Goal: Check status: Check status

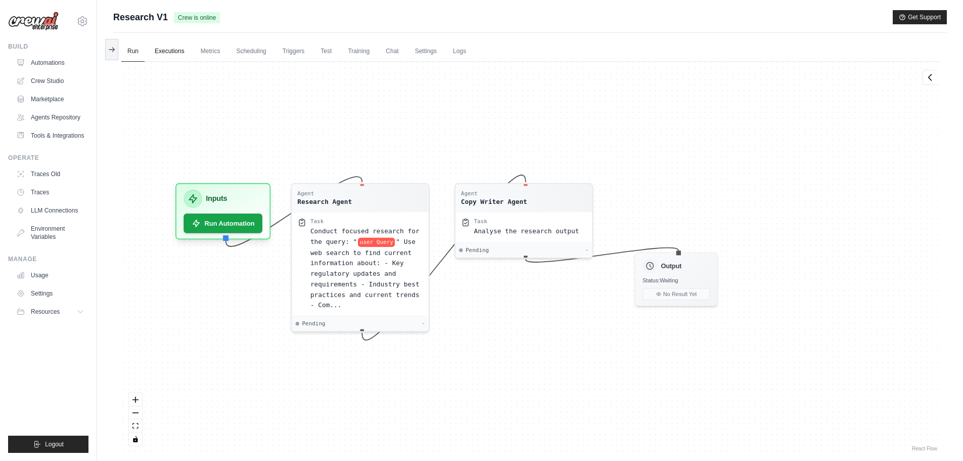
click at [173, 51] on link "Executions" at bounding box center [170, 51] width 42 height 21
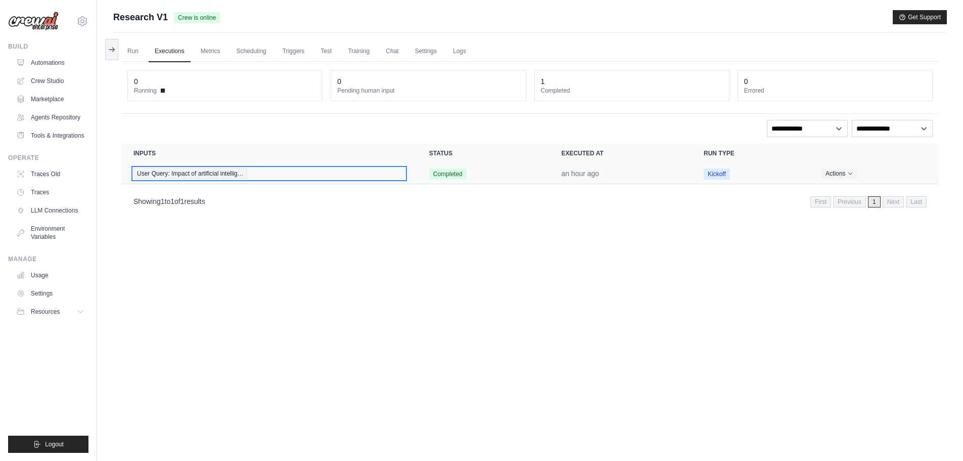
click at [397, 174] on div "User Query: Impact of artificial intellig…" at bounding box center [270, 173] width 272 height 11
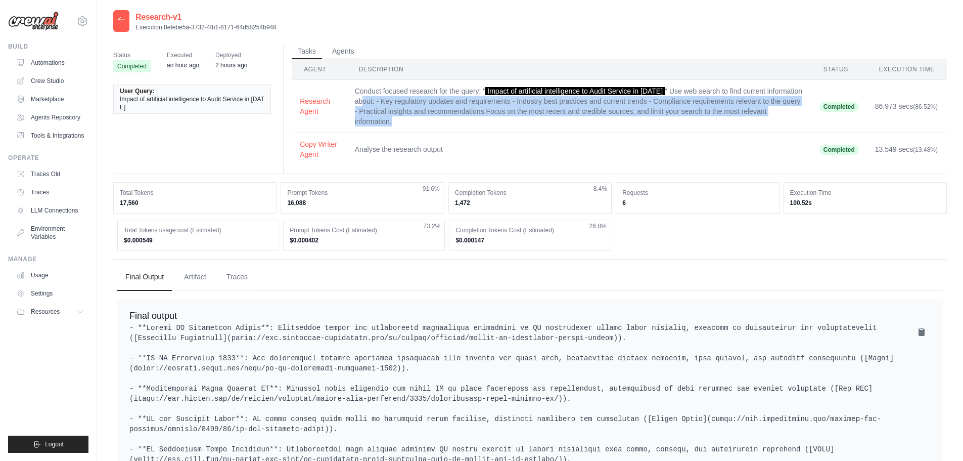
drag, startPoint x: 365, startPoint y: 102, endPoint x: 436, endPoint y: 127, distance: 76.1
click at [436, 125] on td "Conduct focused research for the query: " Impact of artificial intelligence to …" at bounding box center [579, 106] width 465 height 53
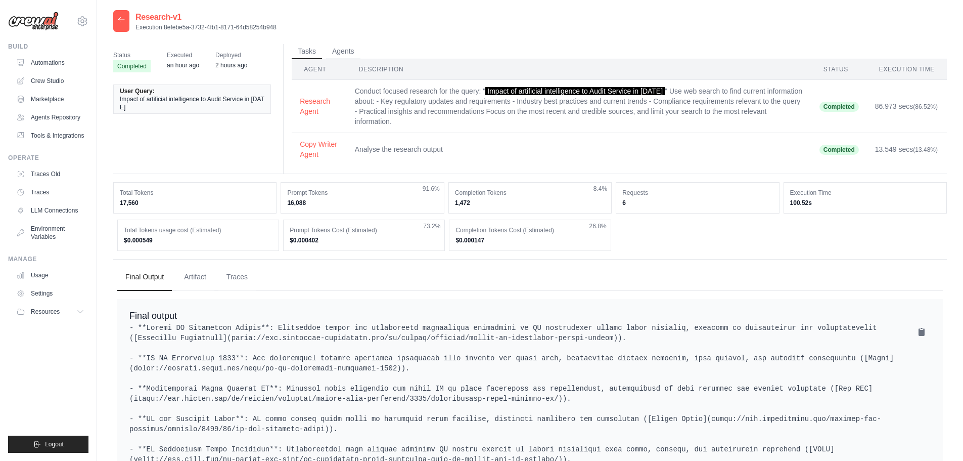
click at [454, 153] on td "Analyse the research output" at bounding box center [579, 149] width 465 height 33
drag, startPoint x: 482, startPoint y: 152, endPoint x: 393, endPoint y: 138, distance: 90.1
click at [393, 138] on td "Analyse the research output" at bounding box center [579, 149] width 465 height 33
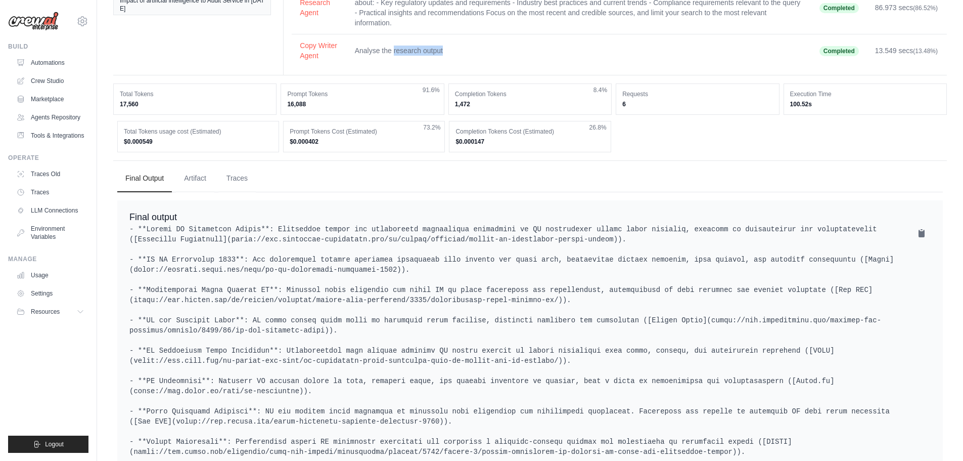
scroll to position [101, 0]
click at [236, 179] on button "Traces" at bounding box center [236, 175] width 37 height 27
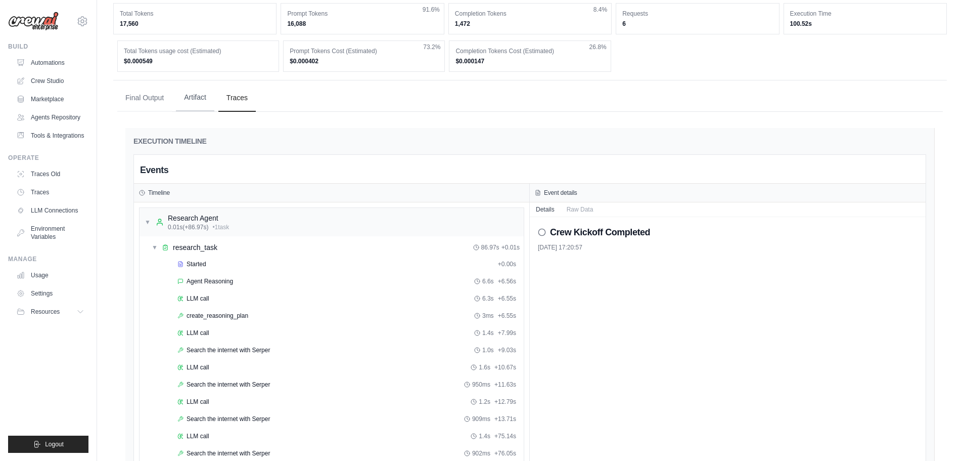
scroll to position [161, 0]
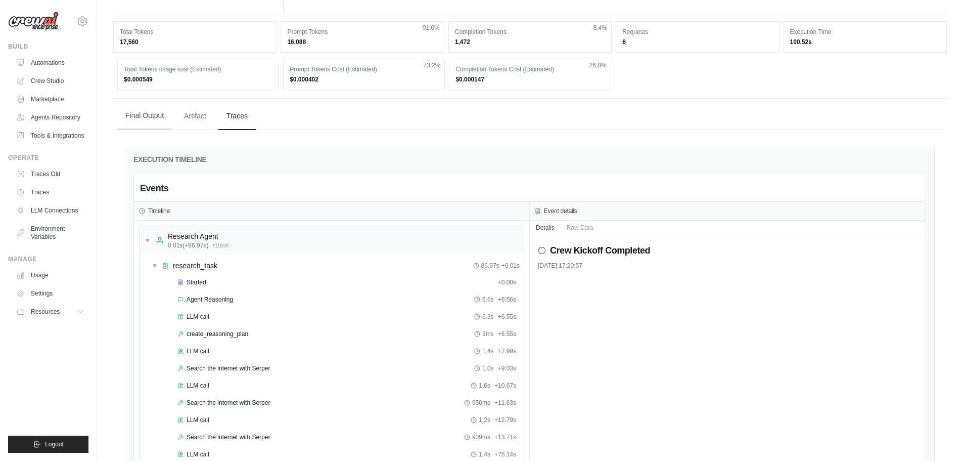
click at [157, 104] on button "Final Output" at bounding box center [144, 115] width 55 height 27
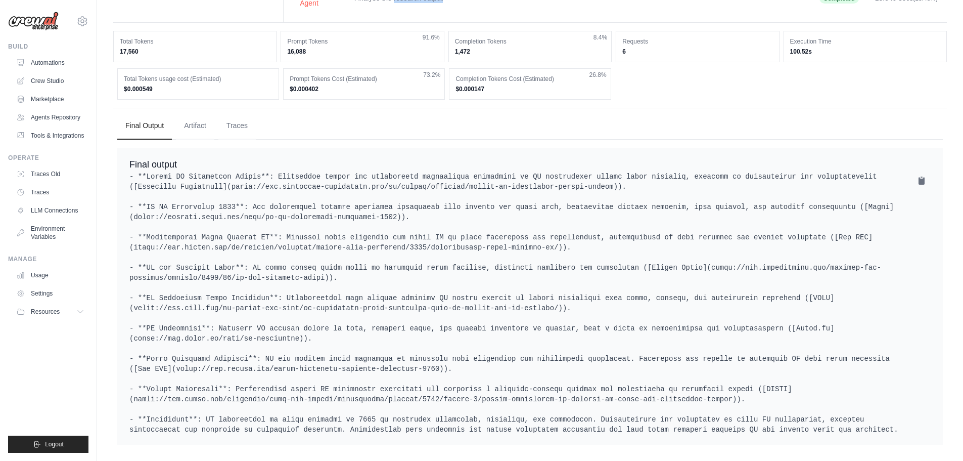
scroll to position [0, 0]
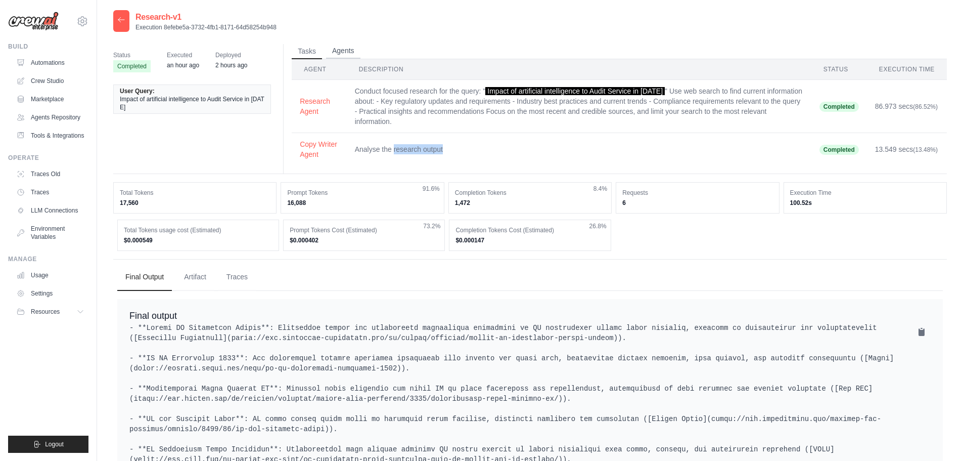
click at [349, 51] on button "Agents" at bounding box center [343, 50] width 34 height 15
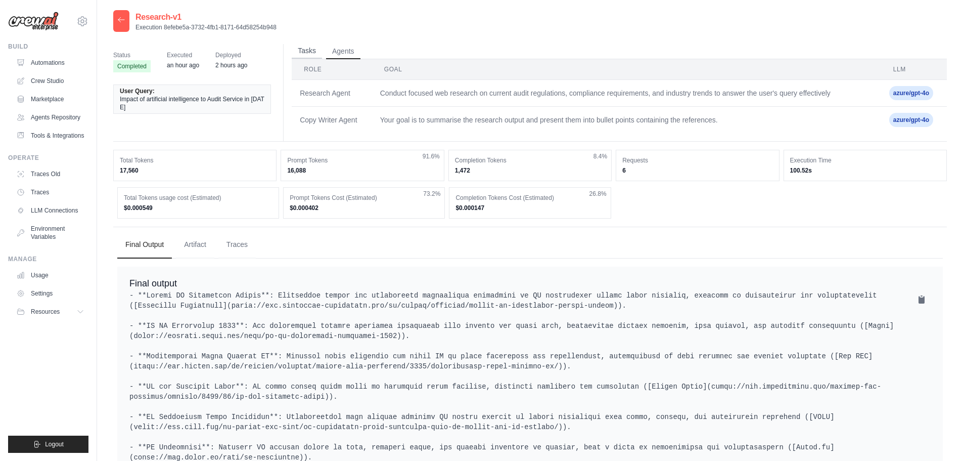
click at [303, 49] on button "Tasks" at bounding box center [307, 50] width 30 height 15
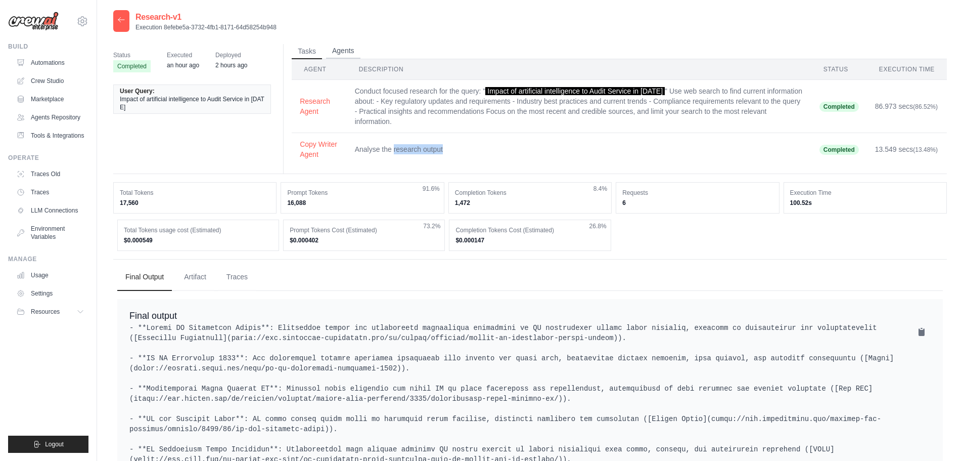
click at [339, 48] on button "Agents" at bounding box center [343, 50] width 34 height 15
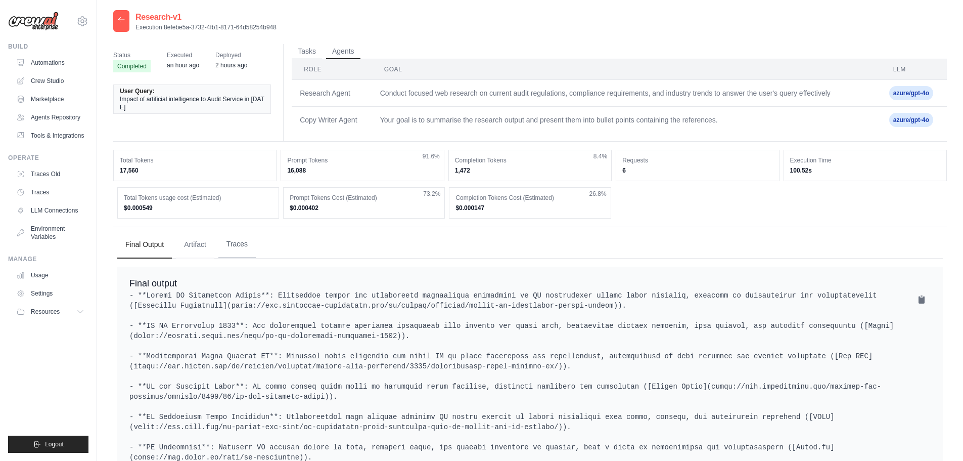
click at [236, 246] on button "Traces" at bounding box center [236, 244] width 37 height 27
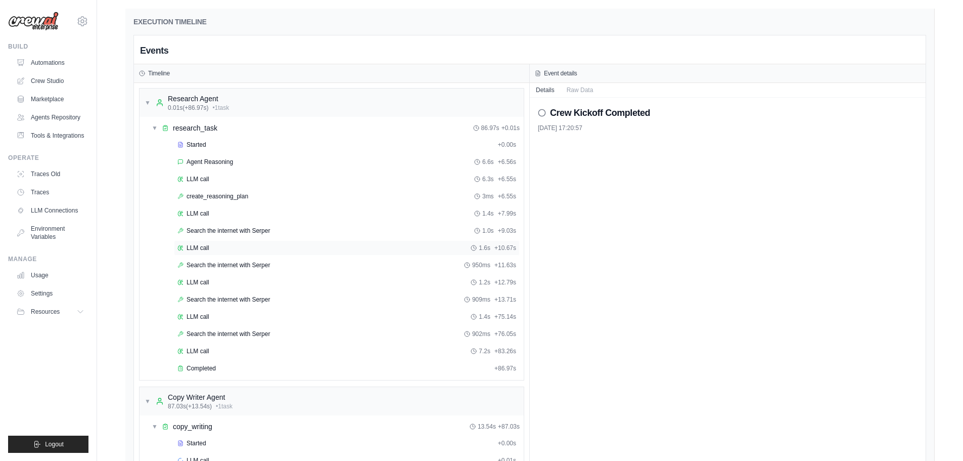
scroll to position [381, 0]
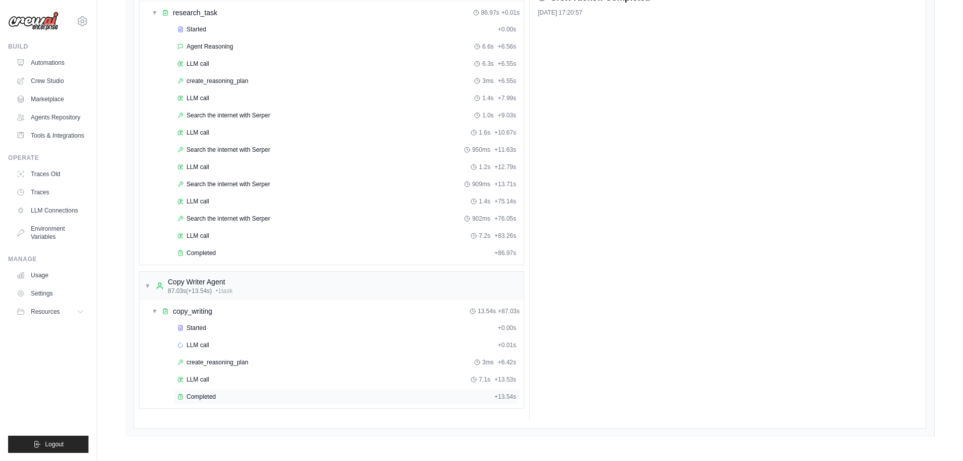
click at [329, 395] on div "Completed" at bounding box center [334, 396] width 313 height 8
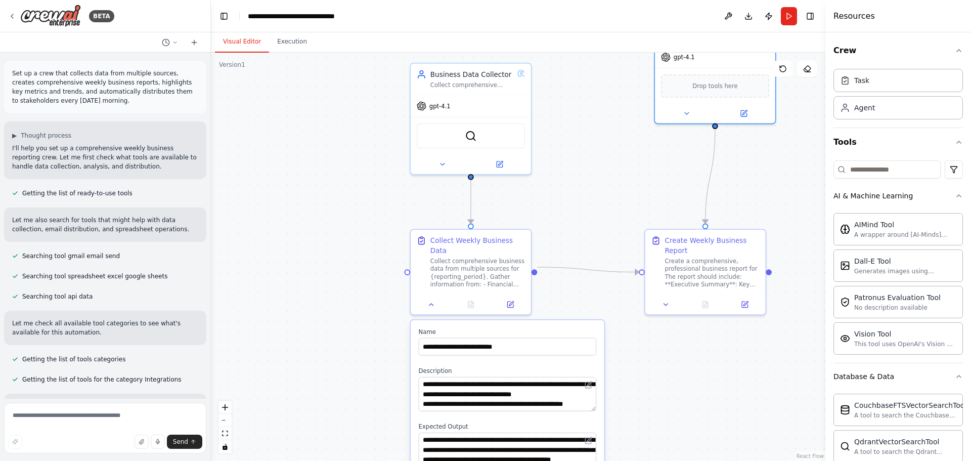
scroll to position [1435, 0]
